Goal: Transaction & Acquisition: Purchase product/service

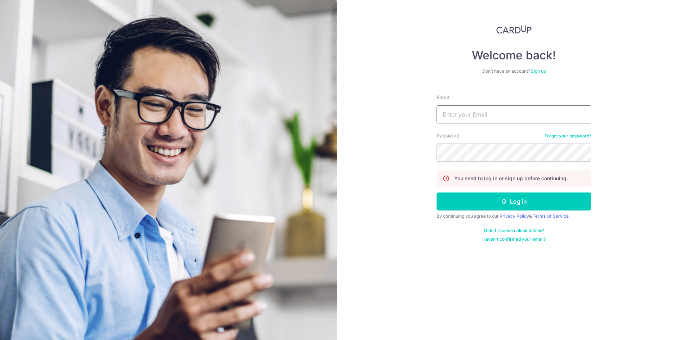
type input "jamietuffin@gmail.com"
click at [489, 204] on button "Log in" at bounding box center [513, 201] width 155 height 18
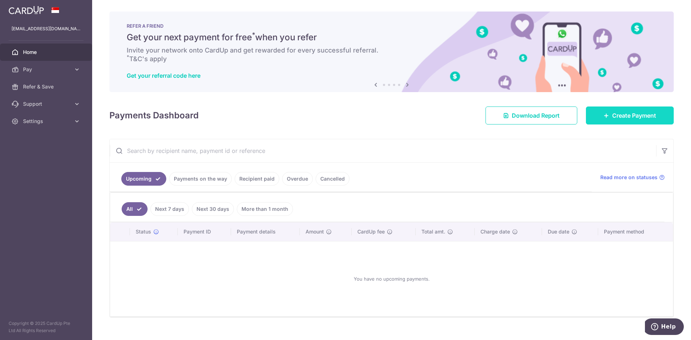
click at [603, 116] on icon at bounding box center [606, 116] width 6 height 6
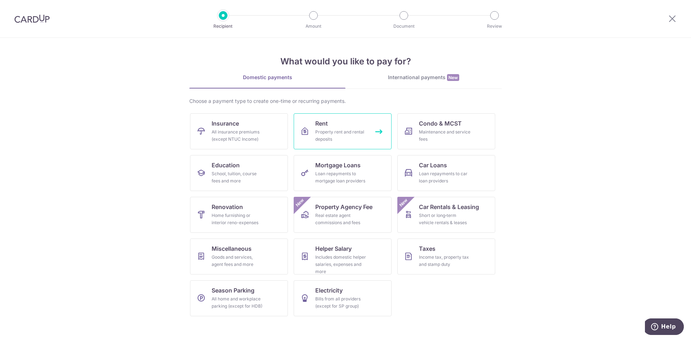
click at [352, 134] on div "Property rent and rental deposits" at bounding box center [341, 135] width 52 height 14
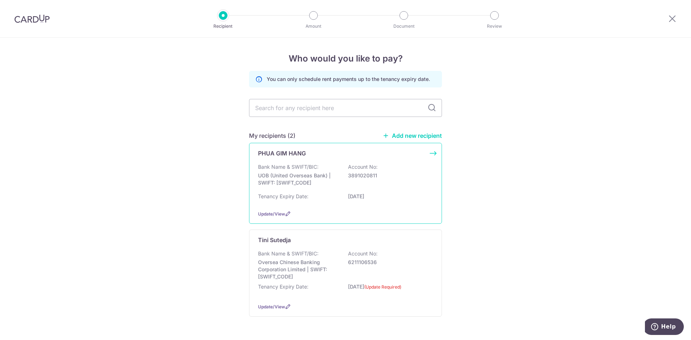
click at [297, 174] on p "UOB (United Overseas Bank) | SWIFT: UOVBSGSGXXX" at bounding box center [298, 179] width 81 height 14
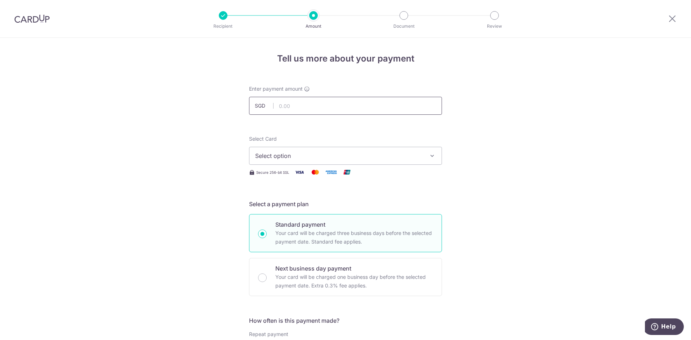
click at [282, 104] on input "text" at bounding box center [345, 106] width 193 height 18
drag, startPoint x: 304, startPoint y: 107, endPoint x: 254, endPoint y: 103, distance: 50.5
click at [254, 103] on div "SGD 5200.00" at bounding box center [345, 106] width 193 height 18
type input "5,400.00"
click at [263, 155] on span "Select option" at bounding box center [339, 155] width 168 height 9
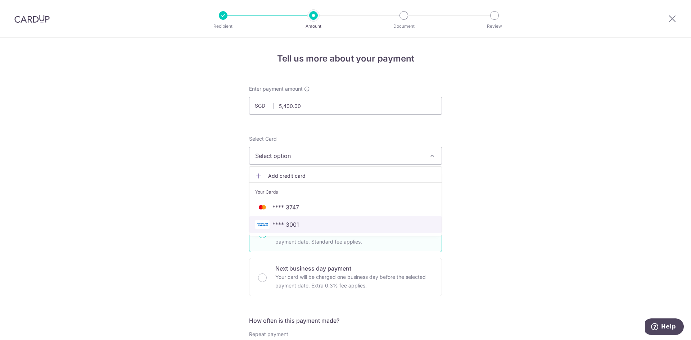
click at [292, 221] on span "**** 3001" at bounding box center [285, 224] width 27 height 9
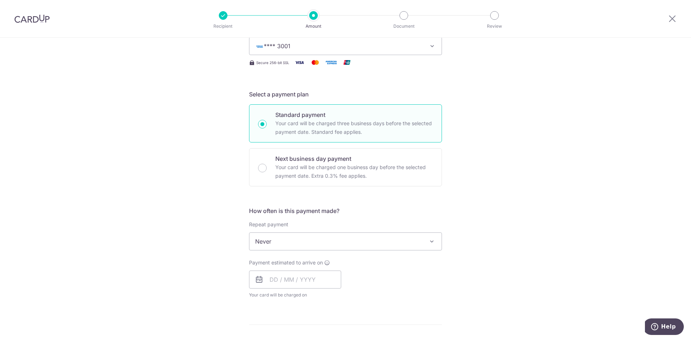
scroll to position [144, 0]
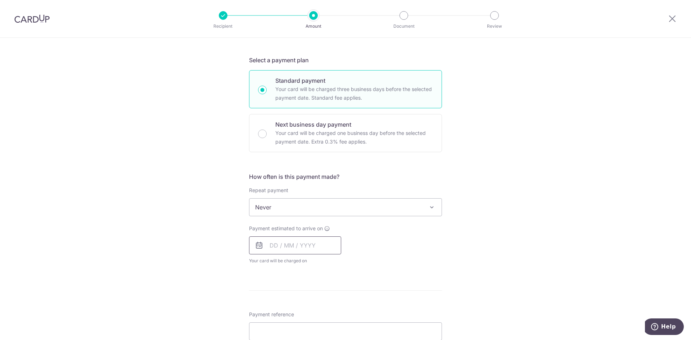
click at [274, 243] on input "text" at bounding box center [295, 245] width 92 height 18
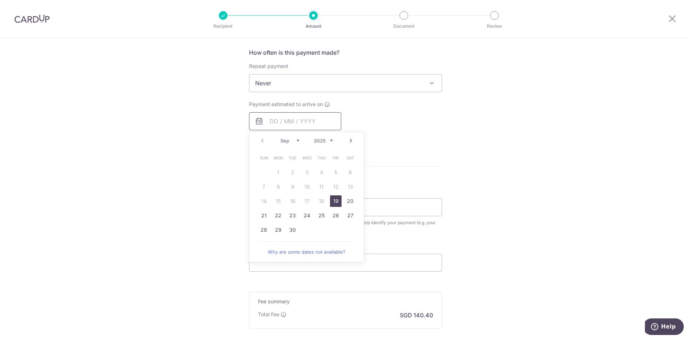
scroll to position [288, 0]
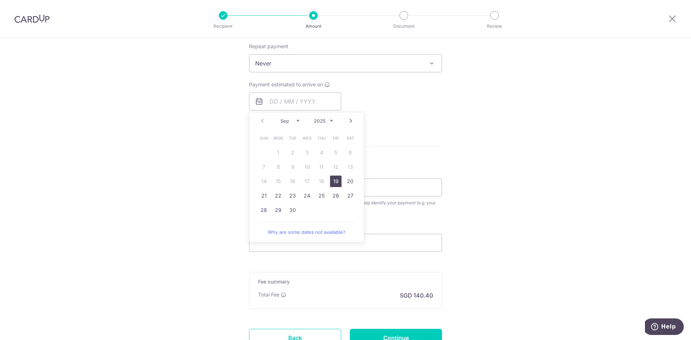
click at [334, 178] on link "19" at bounding box center [336, 182] width 12 height 12
type input "19/09/2025"
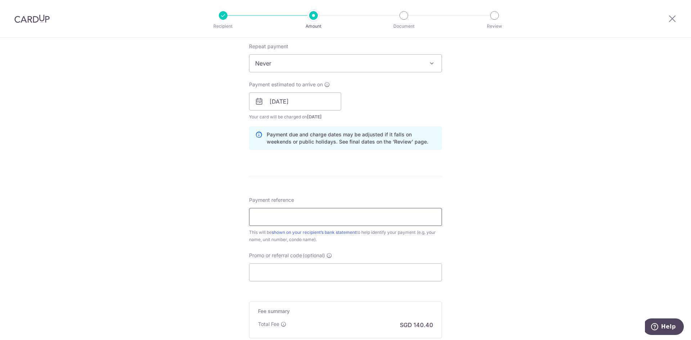
click at [276, 222] on input "Payment reference" at bounding box center [345, 217] width 193 height 18
click at [261, 217] on input "Jan 25 rent" at bounding box center [345, 217] width 193 height 18
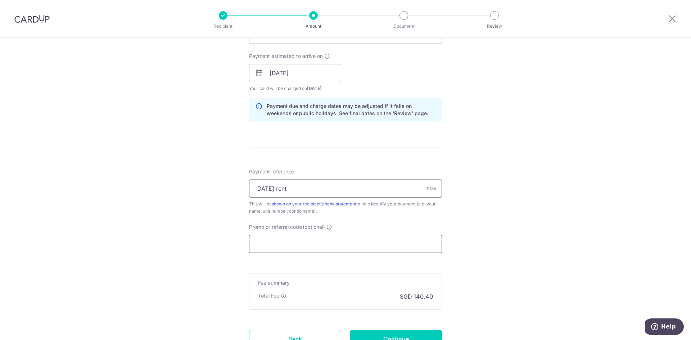
scroll to position [378, 0]
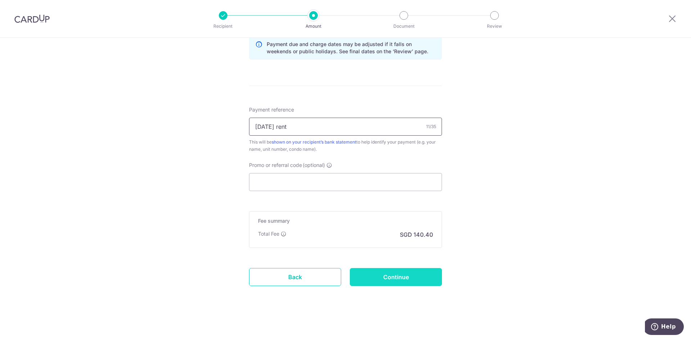
type input "Oct 25 rent"
click at [375, 276] on input "Continue" at bounding box center [396, 277] width 92 height 18
type input "Create Schedule"
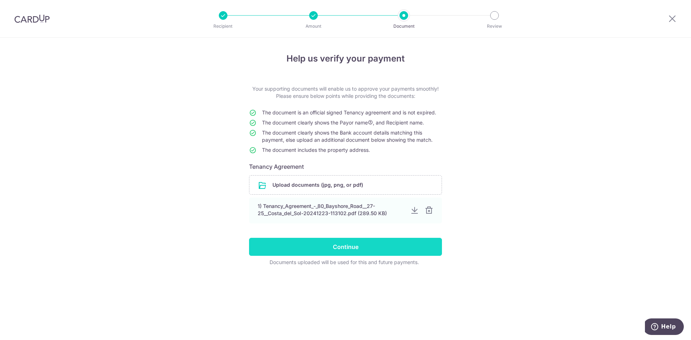
click at [357, 250] on input "Continue" at bounding box center [345, 247] width 193 height 18
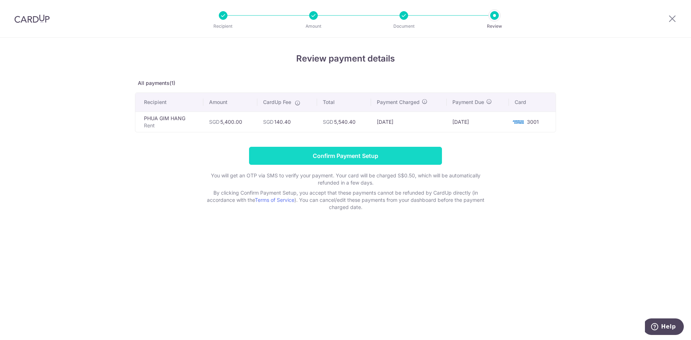
click at [334, 155] on input "Confirm Payment Setup" at bounding box center [345, 156] width 193 height 18
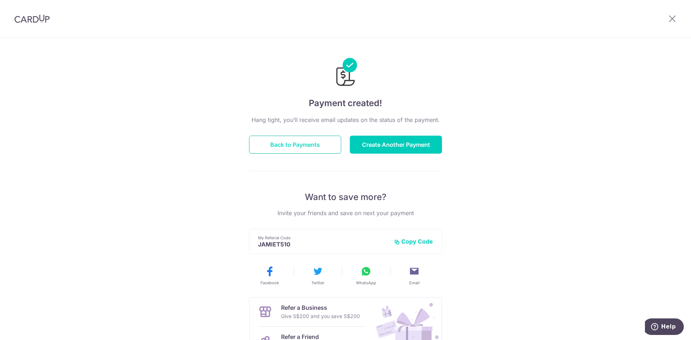
click at [310, 147] on button "Back to Payments" at bounding box center [295, 145] width 92 height 18
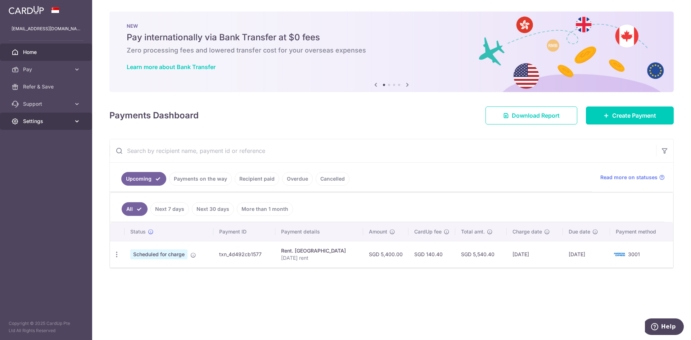
click at [43, 124] on span "Settings" at bounding box center [46, 121] width 47 height 7
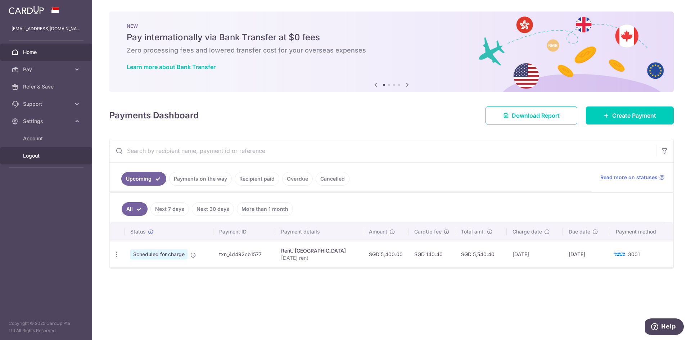
click at [39, 154] on span "Logout" at bounding box center [46, 155] width 47 height 7
